Goal: Information Seeking & Learning: Learn about a topic

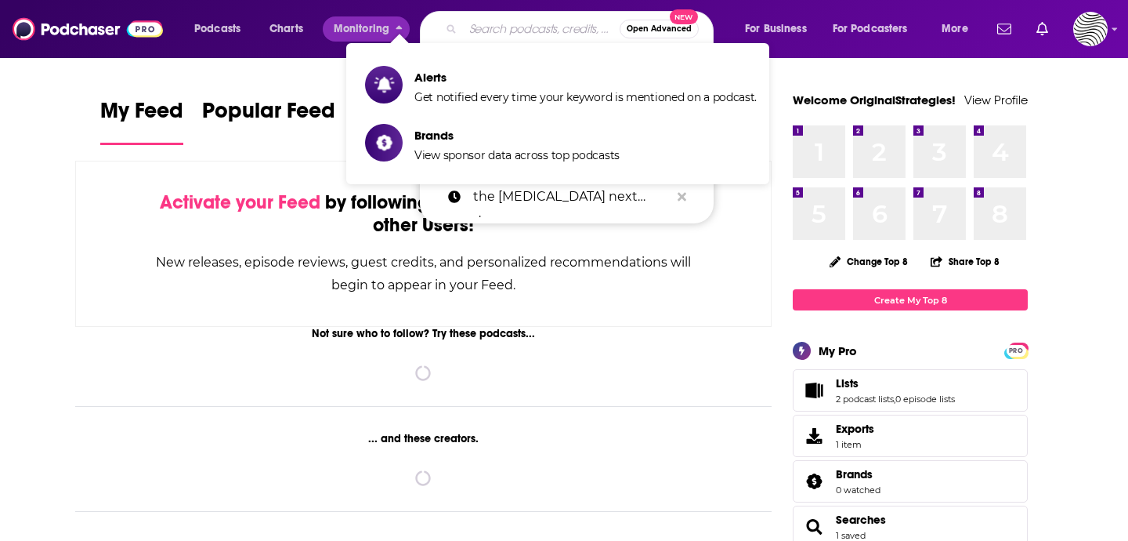
click at [483, 33] on input "Search podcasts, credits, & more..." at bounding box center [541, 28] width 157 height 25
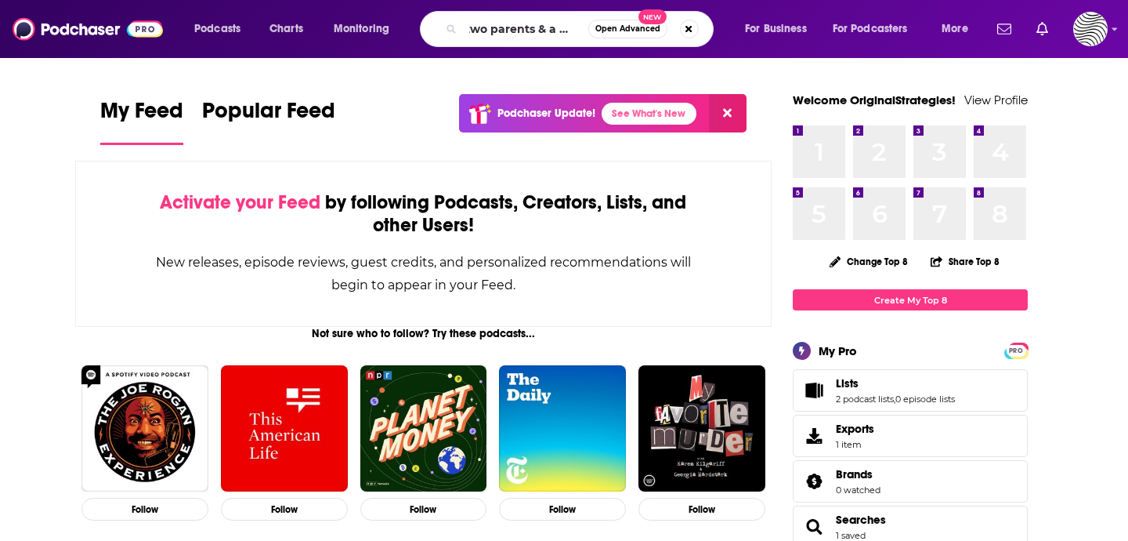
scroll to position [0, 23]
type input "two parents & a podcast"
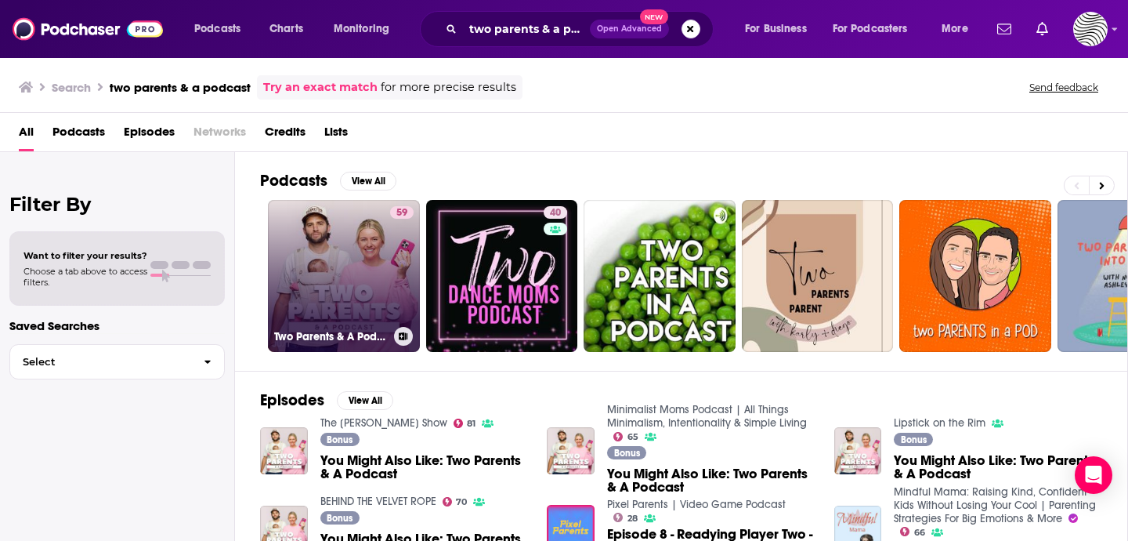
click at [379, 237] on link "59 Two Parents & A Podcast" at bounding box center [344, 276] width 152 height 152
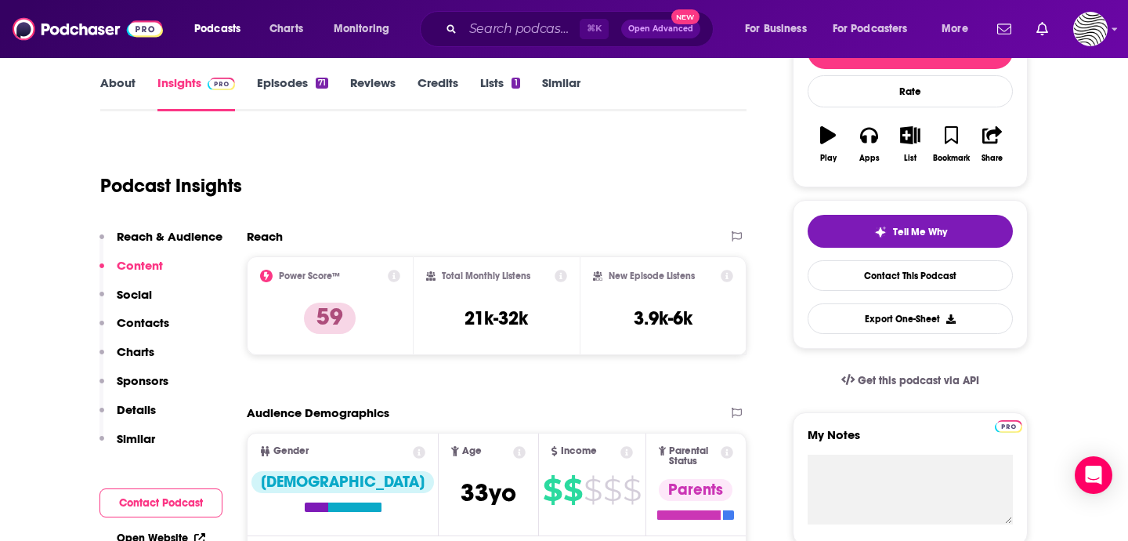
scroll to position [204, 0]
